Goal: Find specific page/section: Find specific page/section

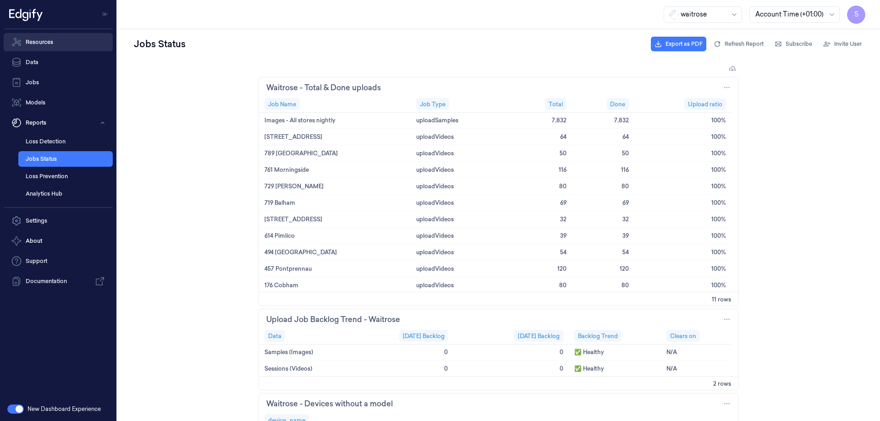
click at [47, 37] on link "Resources" at bounding box center [58, 42] width 109 height 18
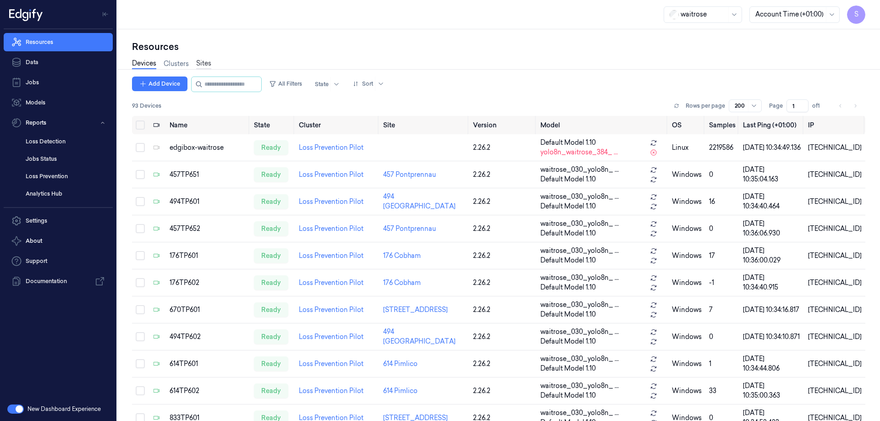
click at [199, 62] on link "Sites" at bounding box center [203, 64] width 15 height 11
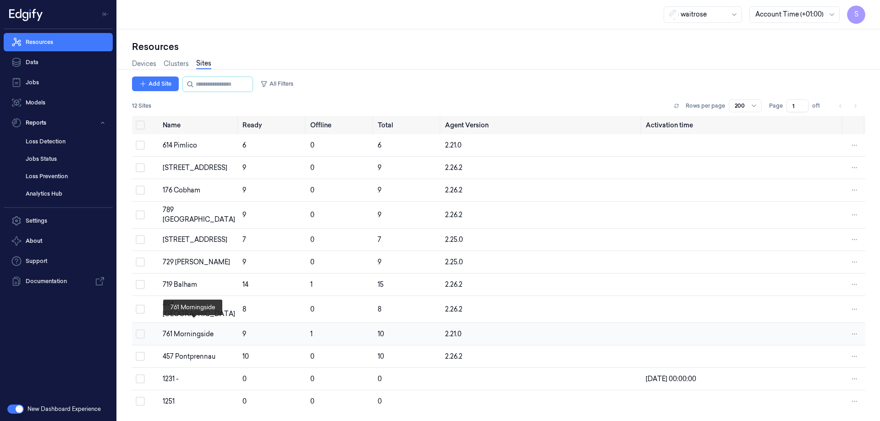
click at [195, 330] on div "761 Morningside" at bounding box center [199, 335] width 72 height 10
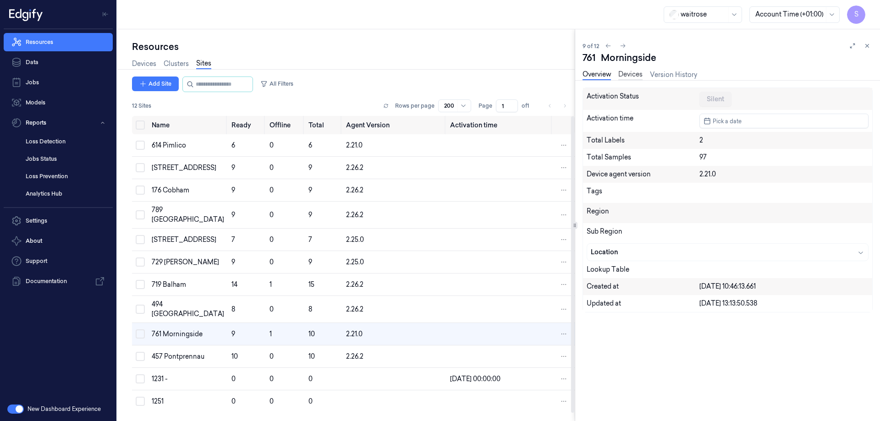
click at [635, 76] on link "Devices" at bounding box center [630, 75] width 24 height 11
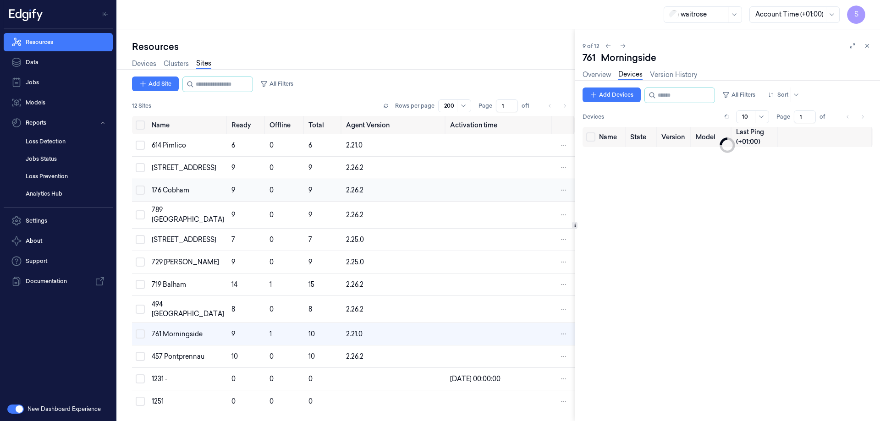
scroll to position [8, 0]
